Goal: Transaction & Acquisition: Book appointment/travel/reservation

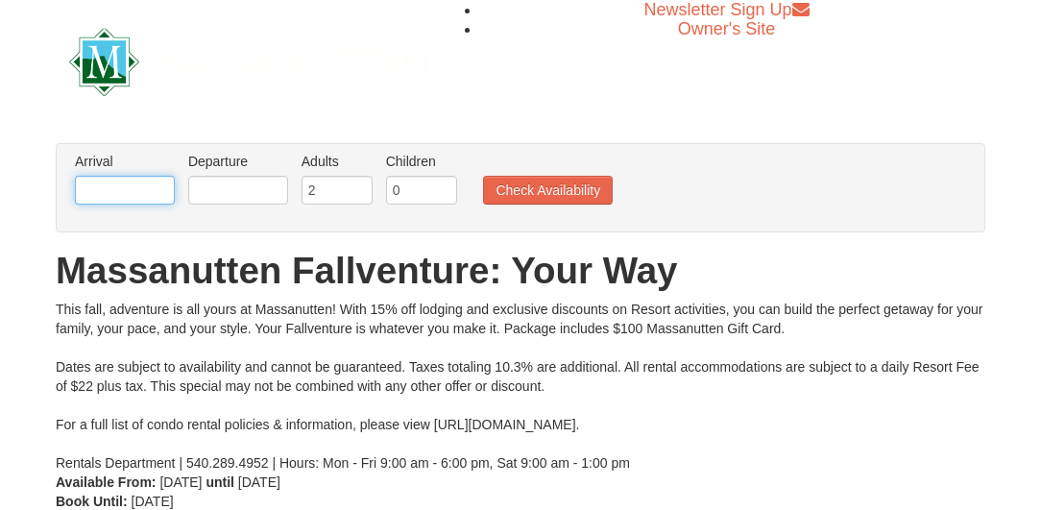
click at [153, 186] on input "text" at bounding box center [125, 190] width 100 height 29
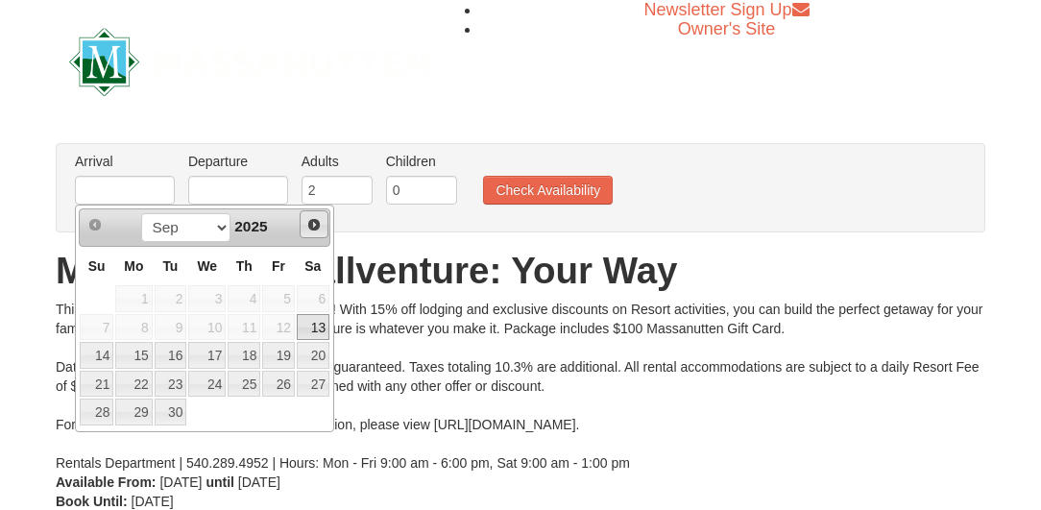
click at [316, 226] on span "Next" at bounding box center [313, 224] width 15 height 15
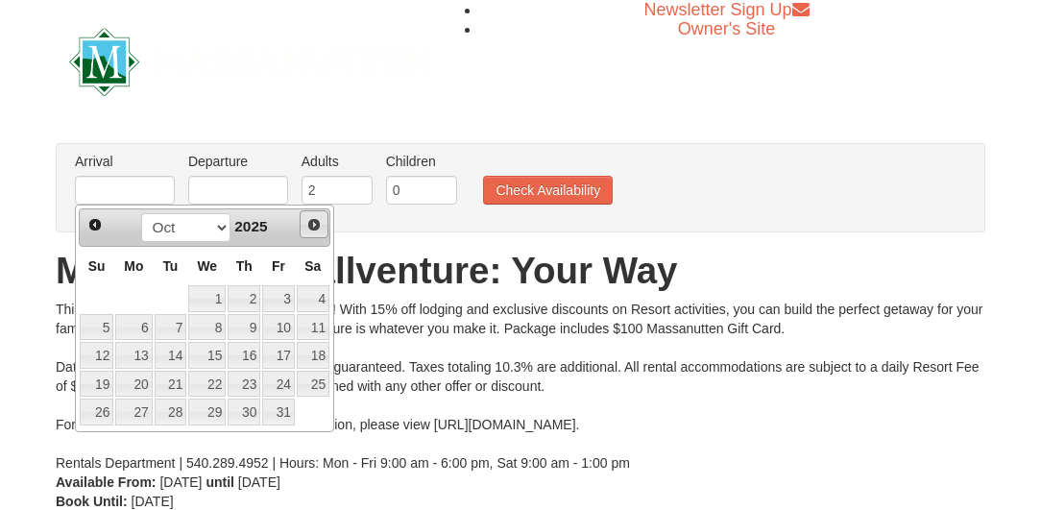
click at [316, 226] on span "Next" at bounding box center [313, 224] width 15 height 15
click at [214, 414] on link "26" at bounding box center [206, 411] width 37 height 27
type input "[DATE]"
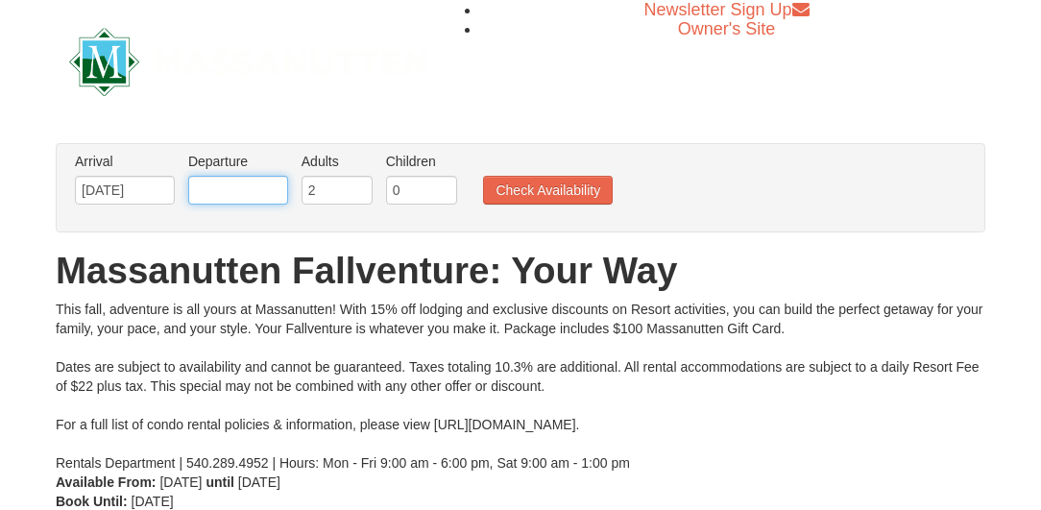
click at [235, 184] on input "text" at bounding box center [238, 190] width 100 height 29
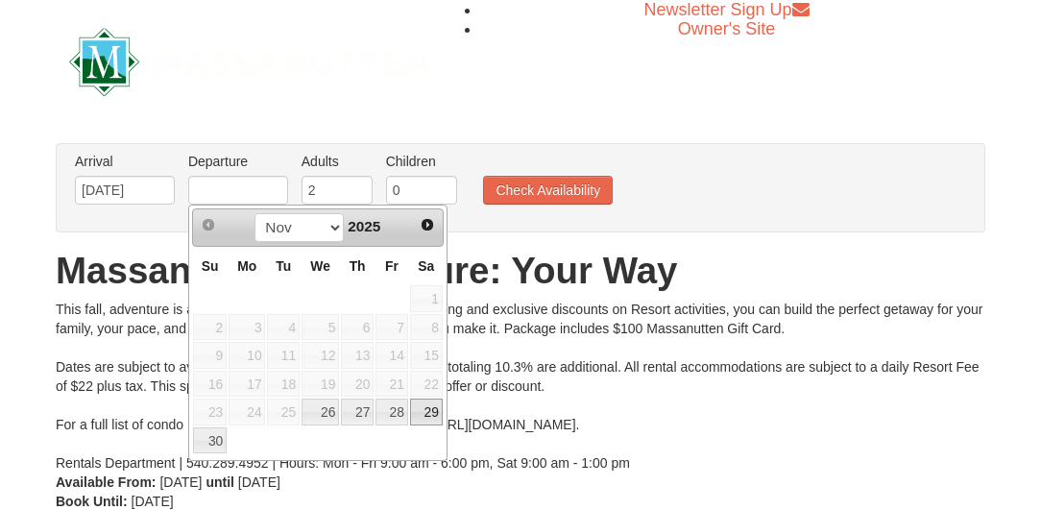
click at [428, 418] on link "29" at bounding box center [426, 411] width 33 height 27
type input "[DATE]"
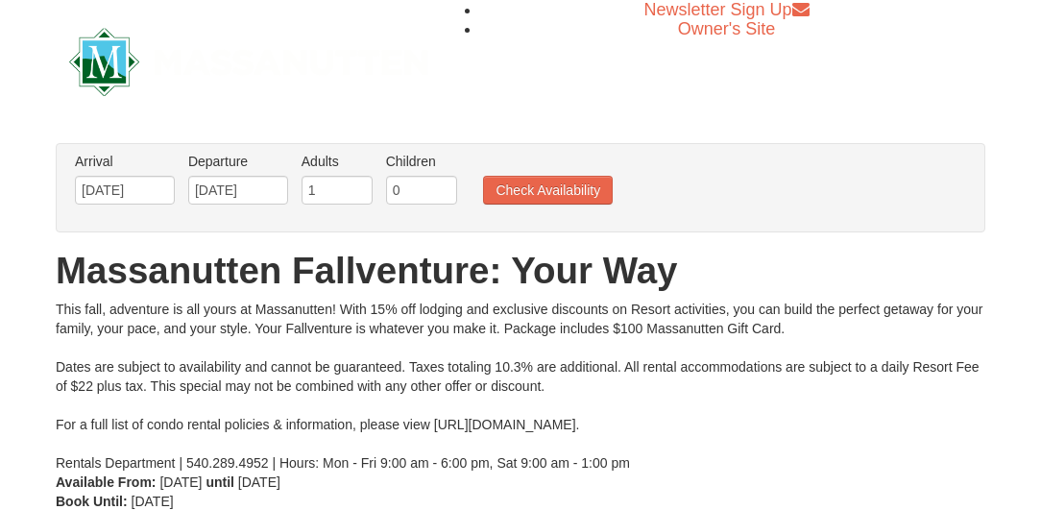
click at [361, 198] on input "1" at bounding box center [336, 190] width 71 height 29
click at [358, 185] on input "2" at bounding box center [336, 190] width 71 height 29
type input "3"
click at [358, 185] on input "3" at bounding box center [336, 190] width 71 height 29
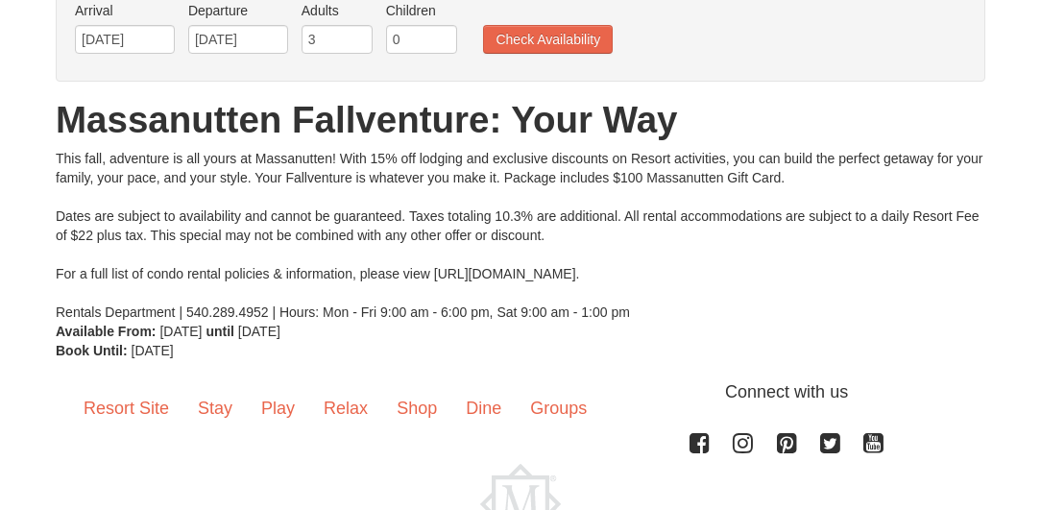
scroll to position [140, 0]
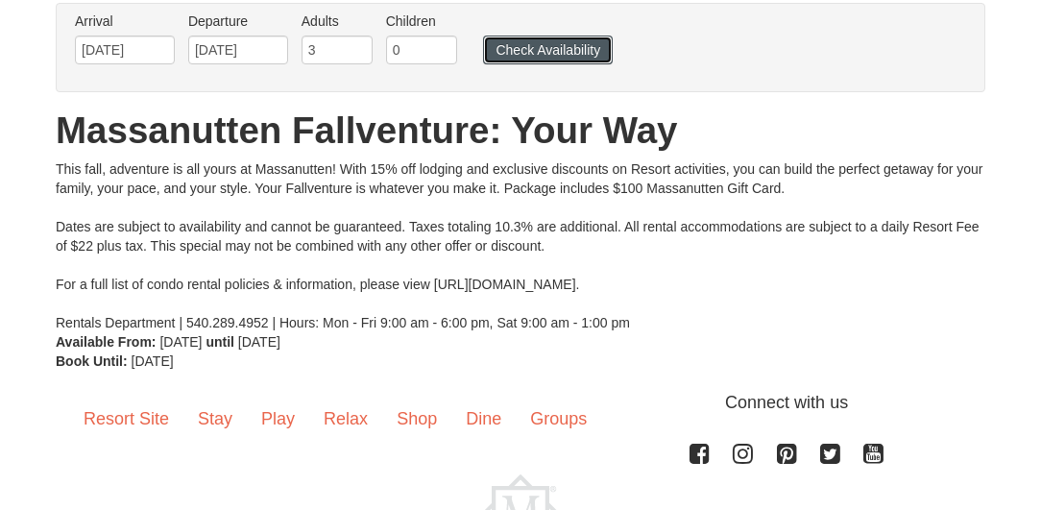
click at [539, 49] on button "Check Availability" at bounding box center [548, 50] width 130 height 29
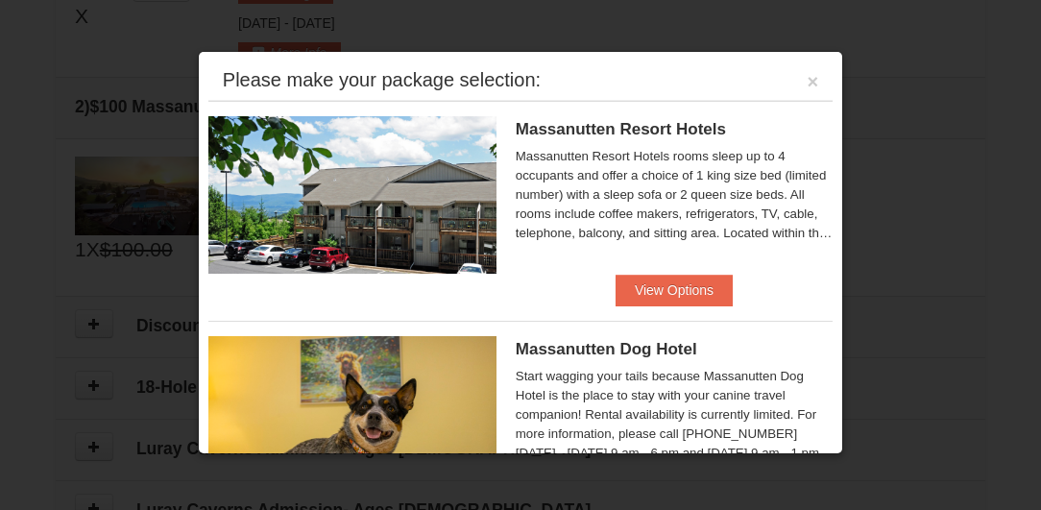
scroll to position [616, 0]
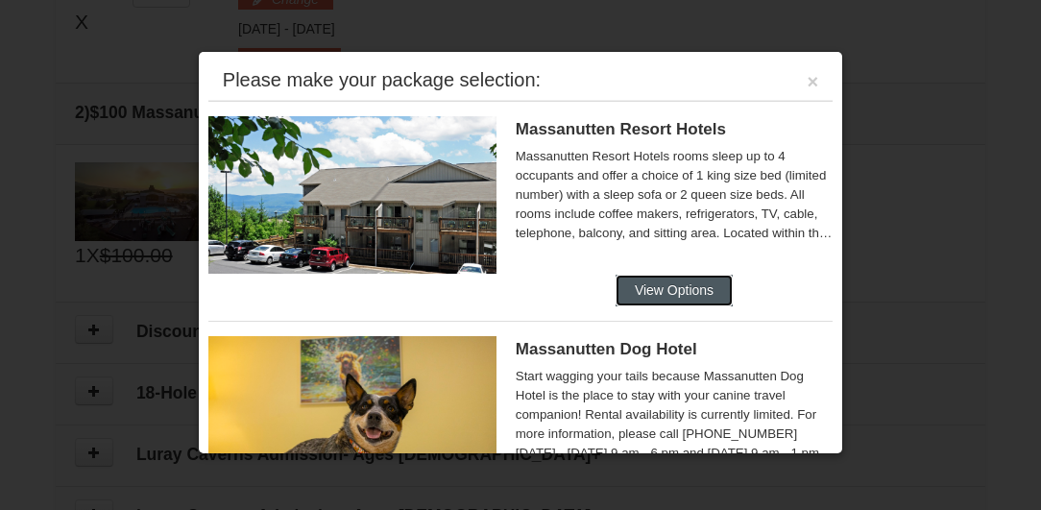
click at [649, 286] on button "View Options" at bounding box center [673, 290] width 117 height 31
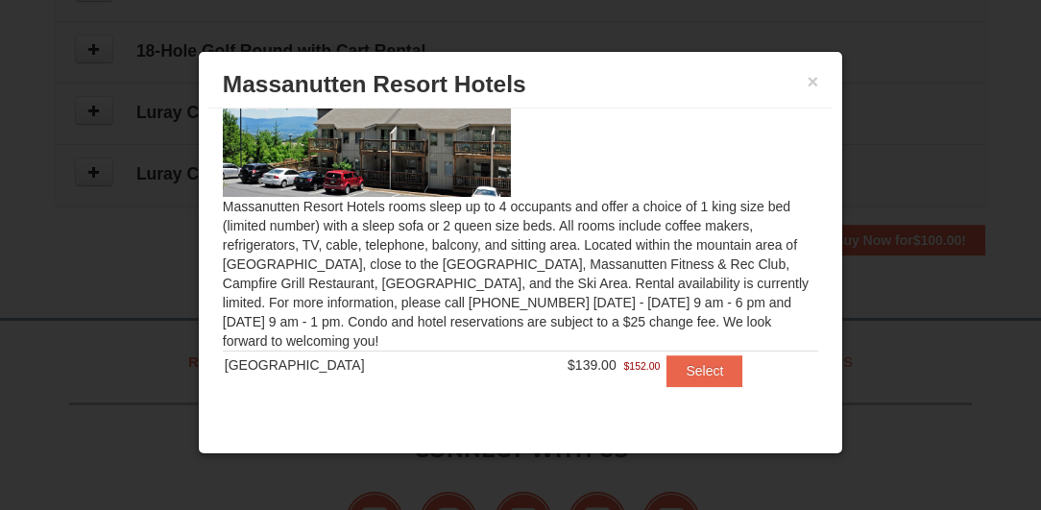
scroll to position [963, 0]
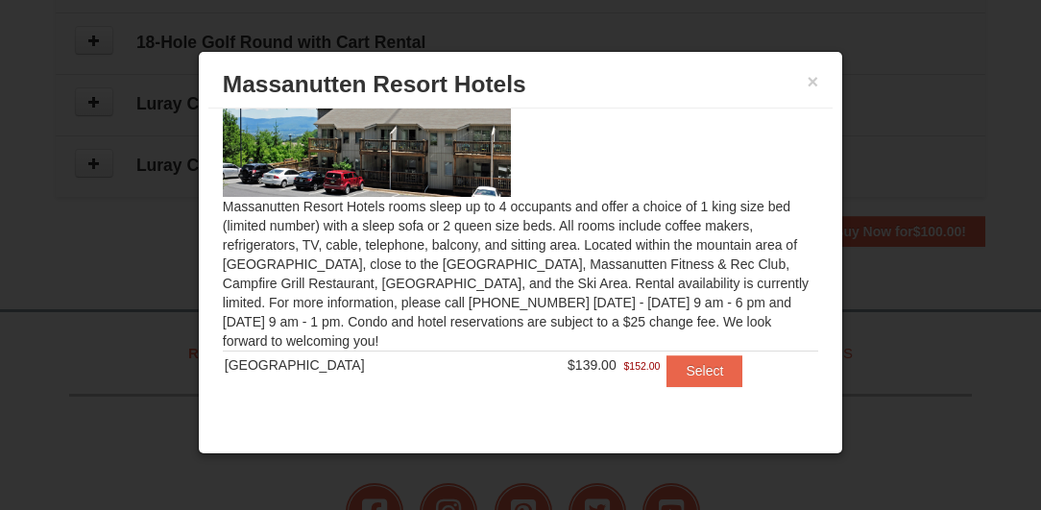
click at [572, 368] on span "$139.00" at bounding box center [591, 364] width 49 height 15
click at [679, 373] on button "Select" at bounding box center [704, 370] width 76 height 31
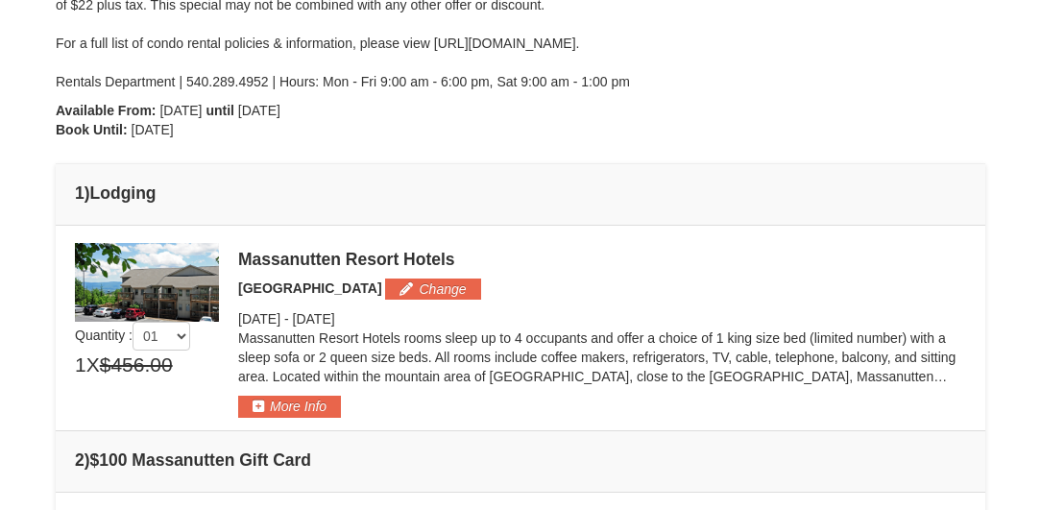
scroll to position [346, 0]
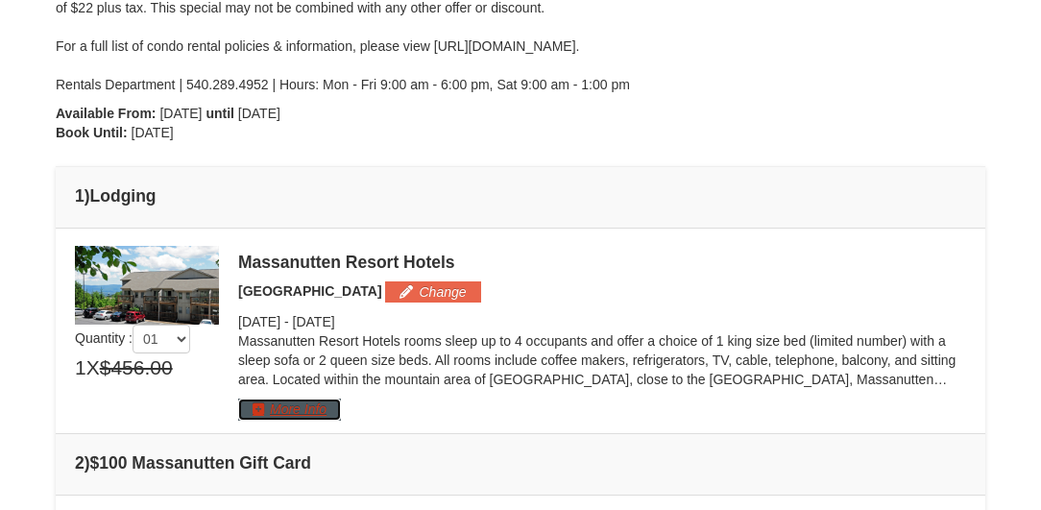
click at [290, 403] on button "More Info" at bounding box center [289, 408] width 103 height 21
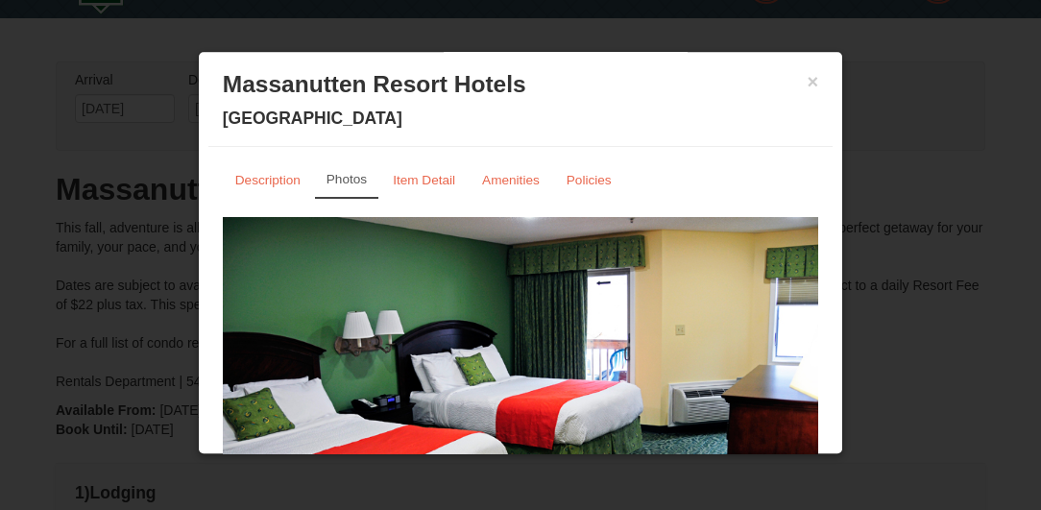
scroll to position [48, 0]
click at [816, 81] on button "×" at bounding box center [813, 81] width 12 height 19
